Goal: Information Seeking & Learning: Learn about a topic

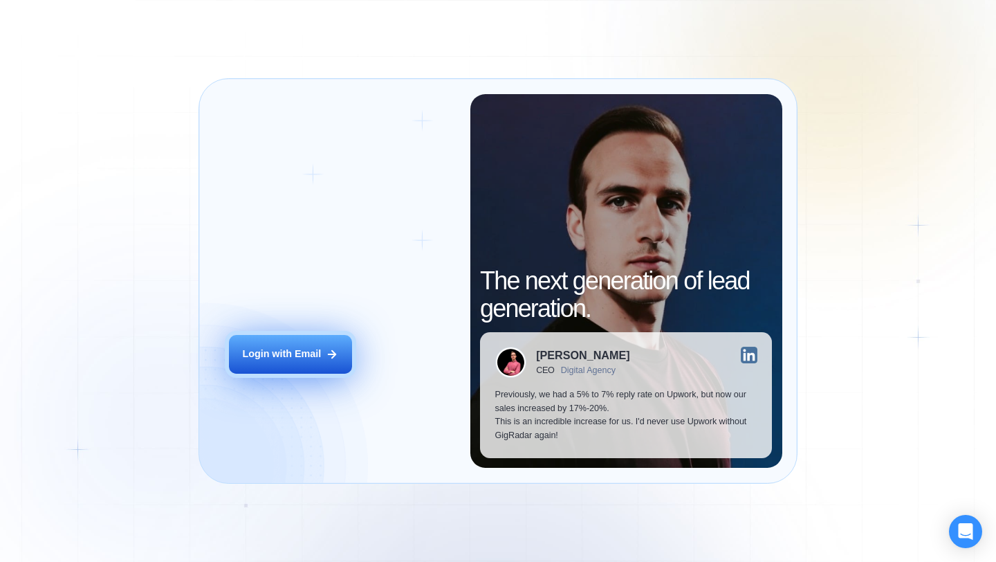
click at [268, 353] on div "Login with Email" at bounding box center [281, 354] width 79 height 14
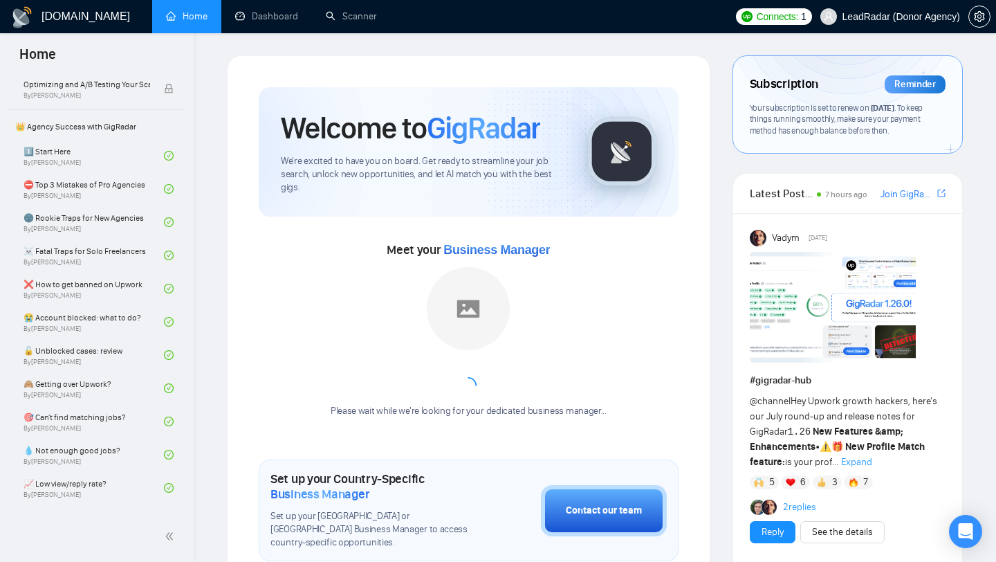
scroll to position [460, 0]
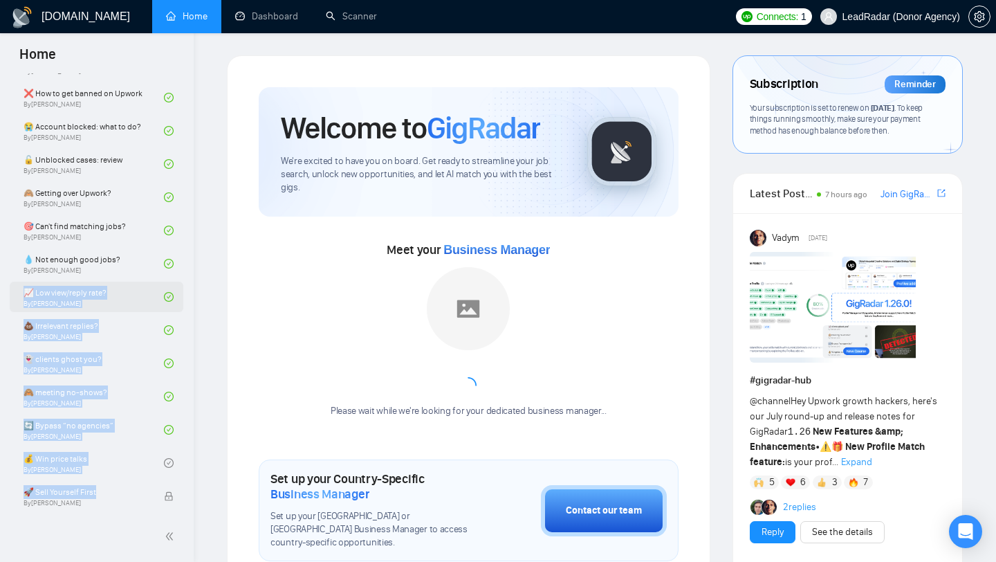
drag, startPoint x: 96, startPoint y: 495, endPoint x: 111, endPoint y: 292, distance: 203.9
click at [111, 292] on div "1️⃣ Start Here By Vadym Ovcharenko ⛔ Top 3 Mistakes of Pro Agencies By Vadym Ov…" at bounding box center [97, 231] width 174 height 562
click at [111, 292] on link "📈 Low view/reply rate? By Tamara Levit" at bounding box center [94, 296] width 140 height 30
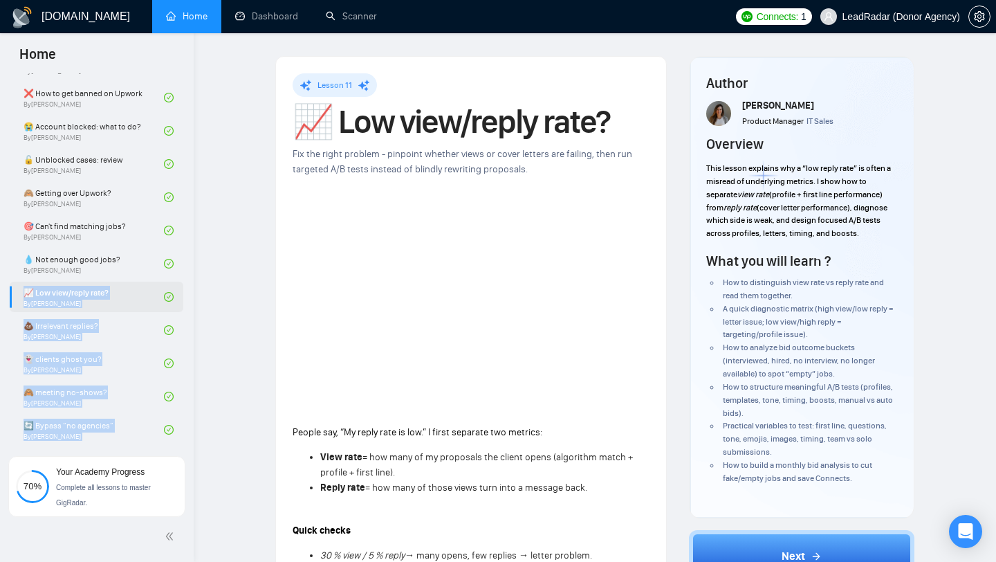
click at [93, 301] on link "📈 Low view/reply rate? By Tamara Levit" at bounding box center [94, 296] width 140 height 30
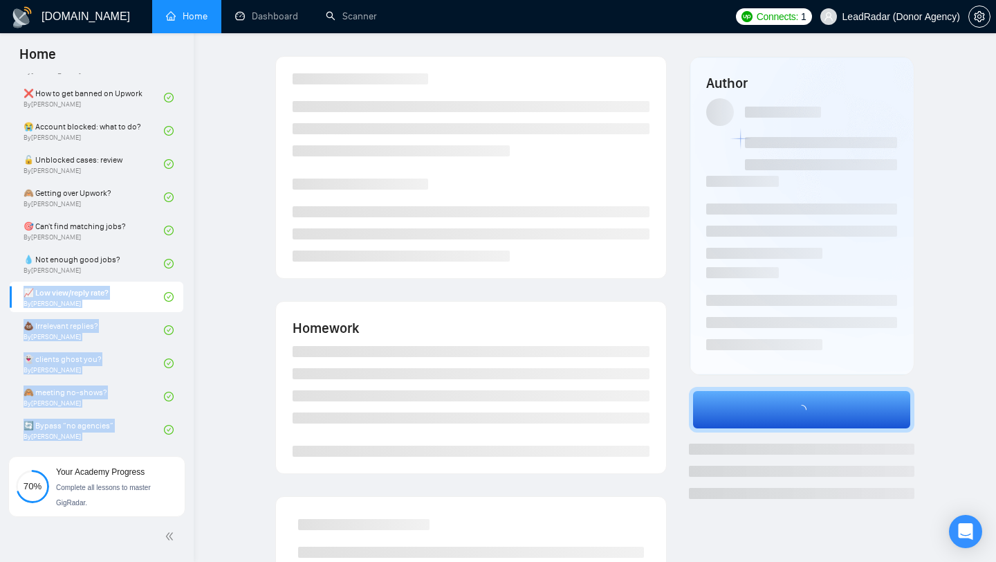
click at [226, 293] on div "Homework Author" at bounding box center [595, 350] width 758 height 591
